Goal: Task Accomplishment & Management: Use online tool/utility

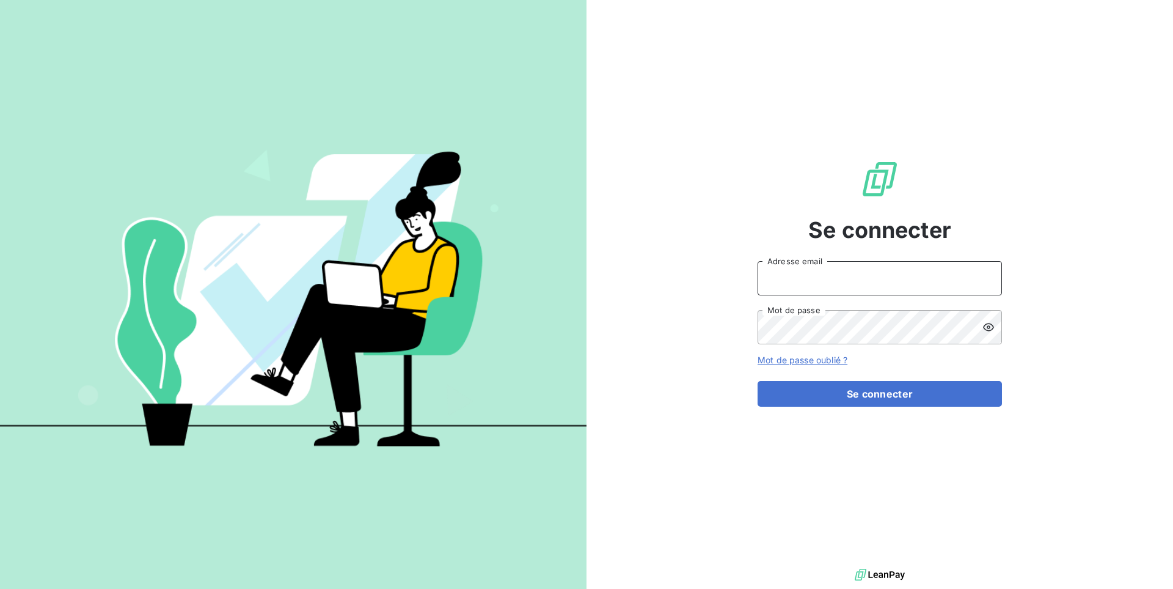
click at [833, 280] on input "Adresse email" at bounding box center [880, 278] width 244 height 34
type input "admin@firstlocation"
click at [758, 381] on button "Se connecter" at bounding box center [880, 394] width 244 height 26
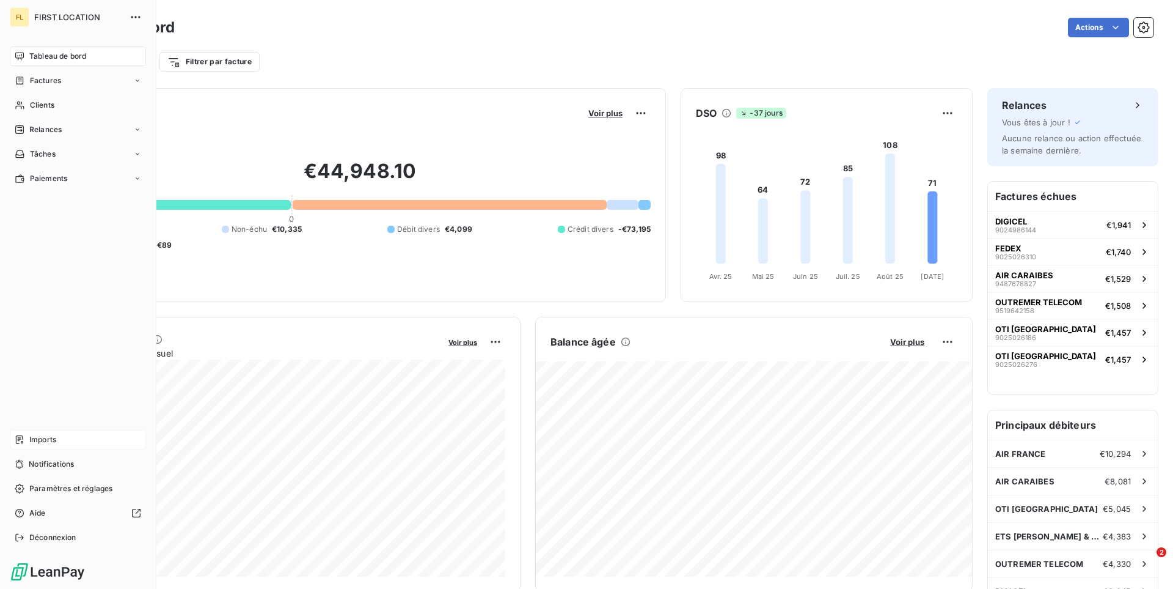
click at [46, 441] on span "Imports" at bounding box center [42, 439] width 27 height 11
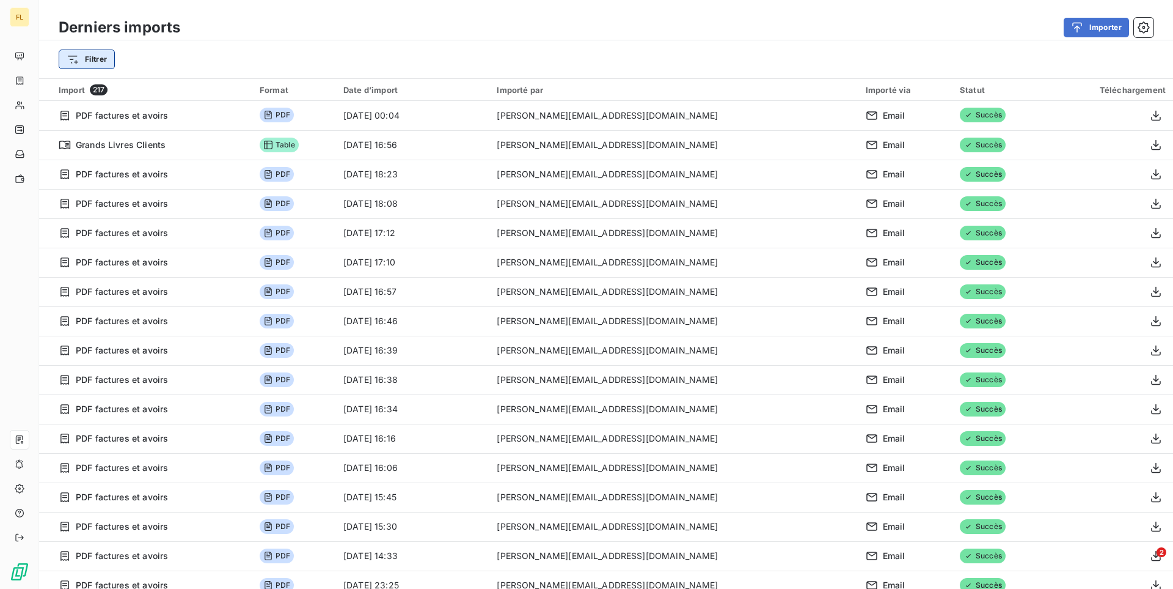
click at [92, 56] on html "FL Derniers imports Importer Filtrer Import 217 Format Date d’import Importé pa…" at bounding box center [586, 294] width 1173 height 589
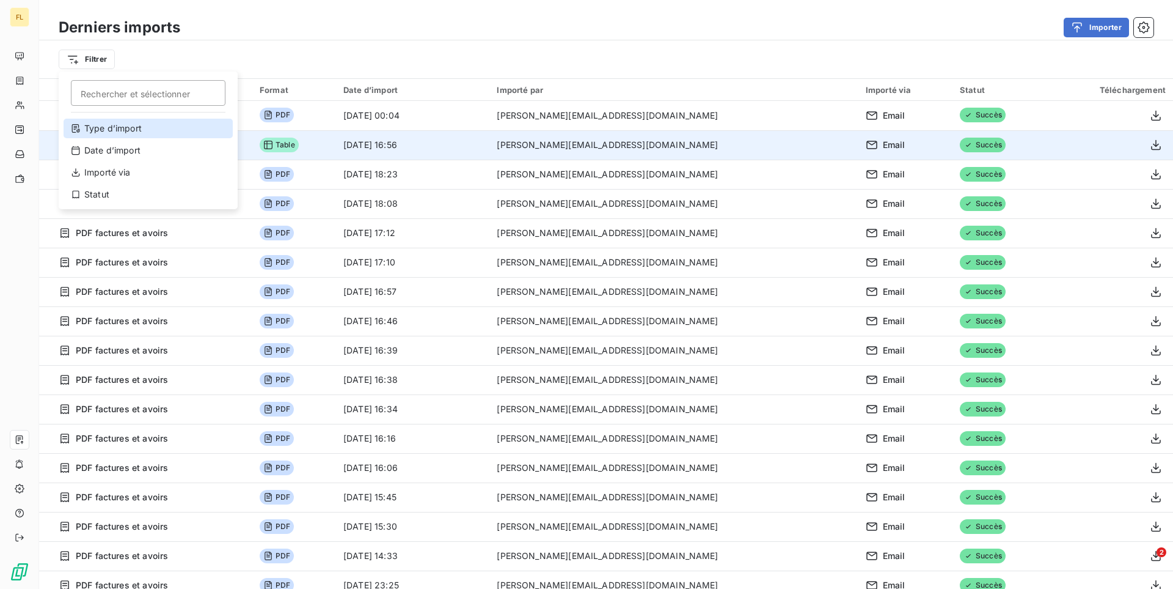
click at [136, 124] on div "Type d’import" at bounding box center [148, 129] width 169 height 20
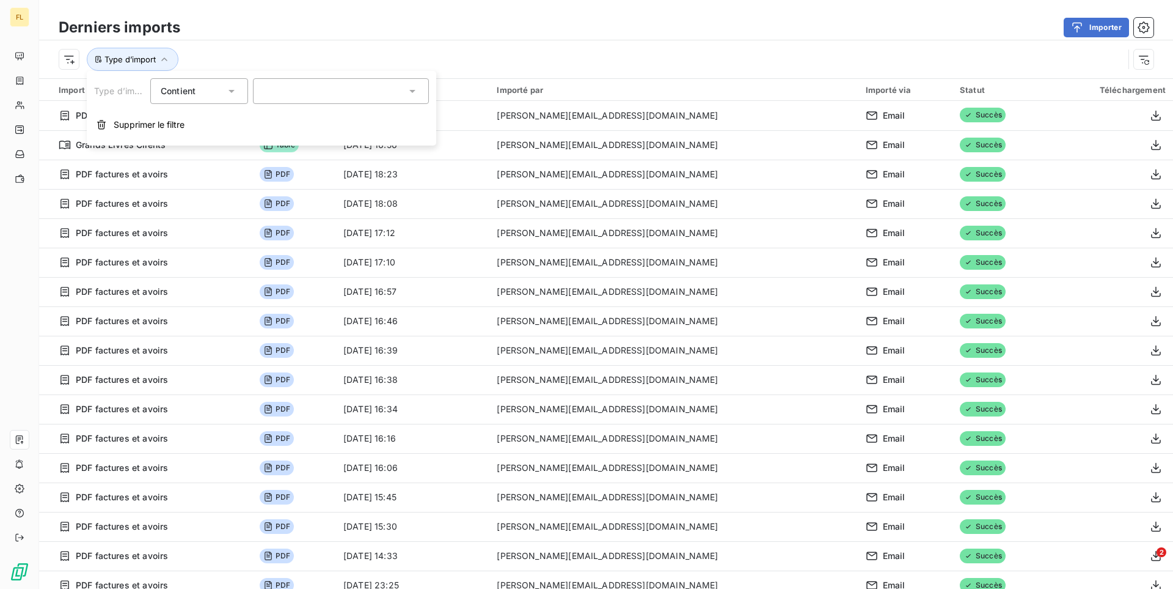
click at [353, 89] on div at bounding box center [341, 91] width 176 height 26
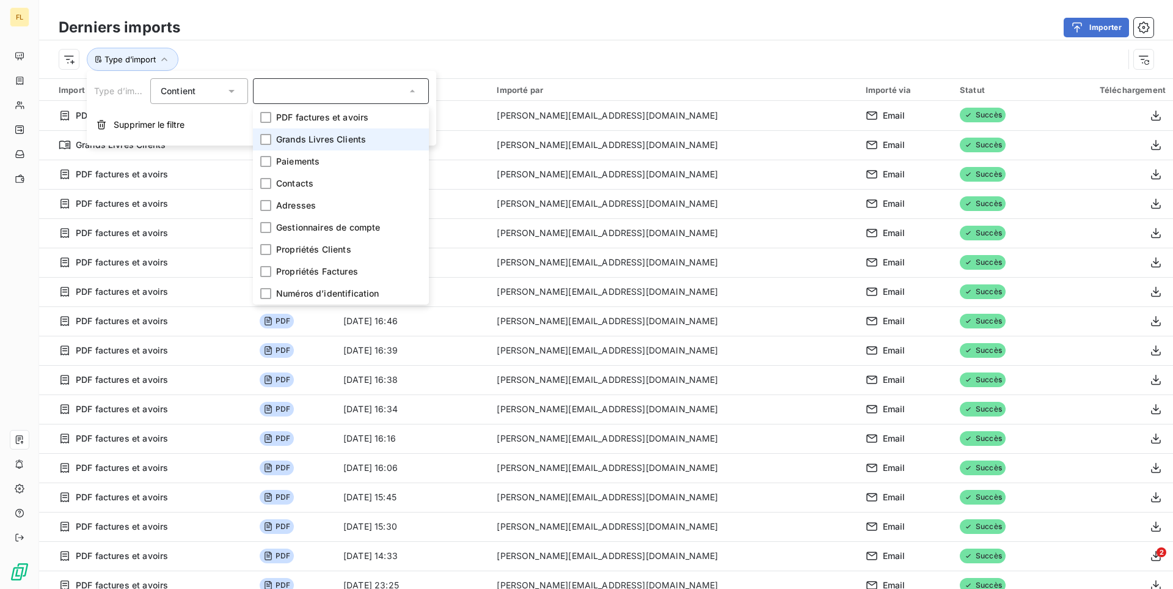
click at [342, 136] on span "Grands Livres Clients" at bounding box center [321, 139] width 90 height 12
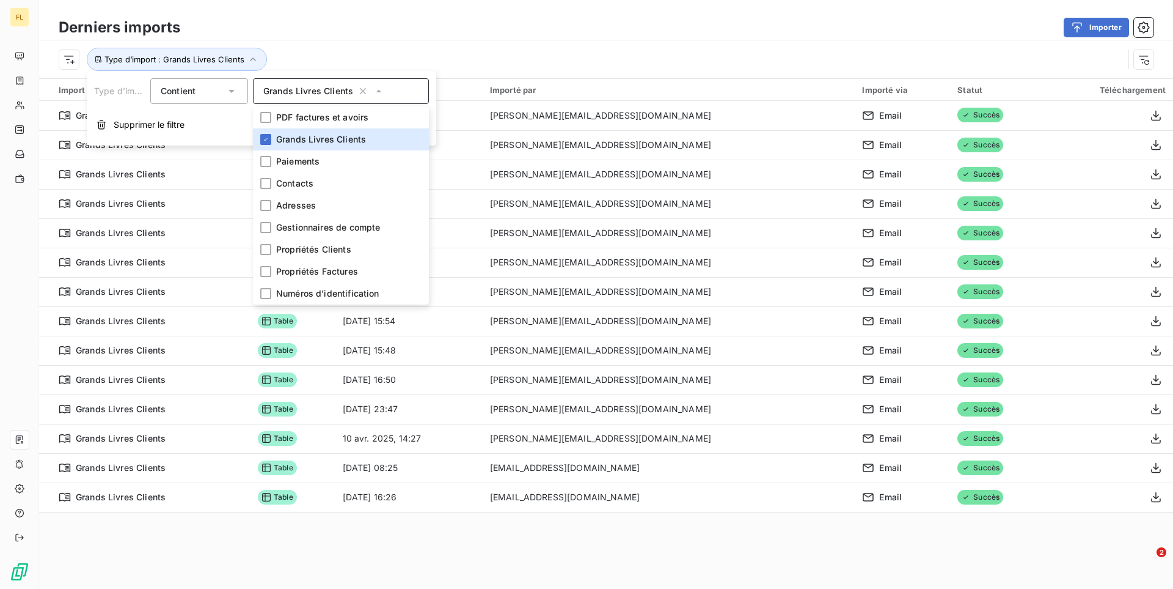
click at [596, 31] on div "Importer" at bounding box center [674, 28] width 959 height 20
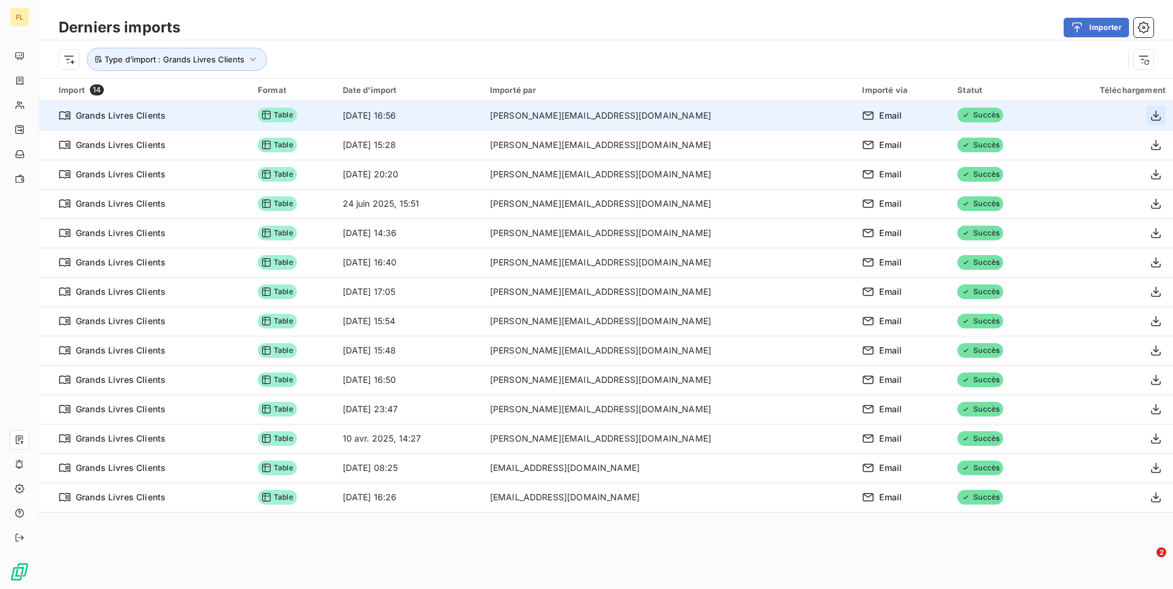
click at [1154, 117] on icon "button" at bounding box center [1156, 115] width 12 height 12
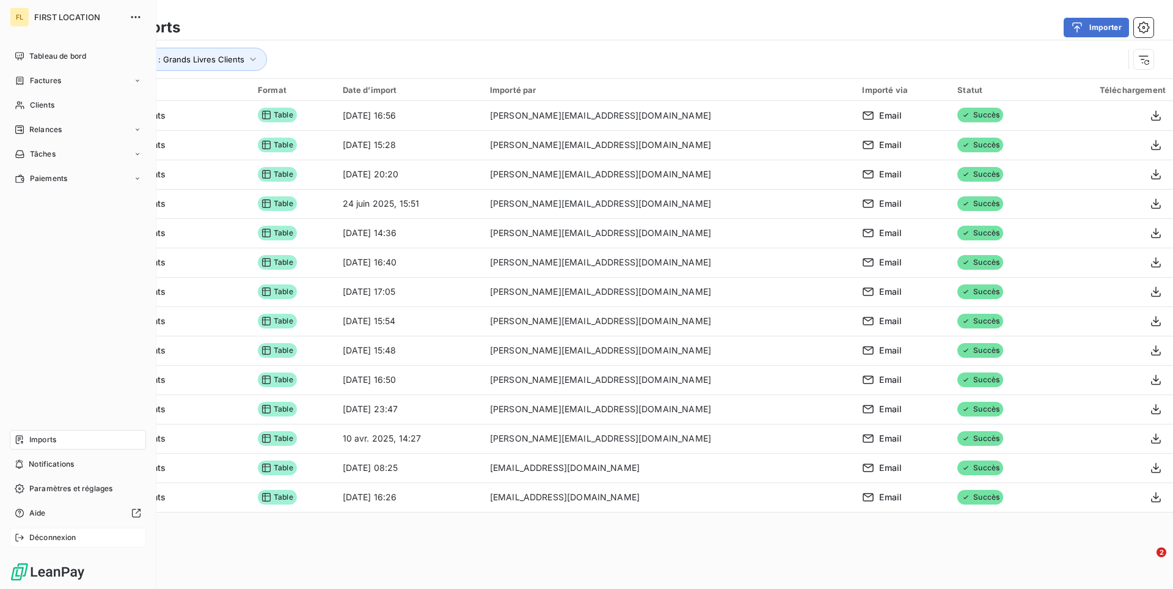
click at [78, 538] on div "Déconnexion" at bounding box center [78, 537] width 136 height 20
